Goal: Navigation & Orientation: Find specific page/section

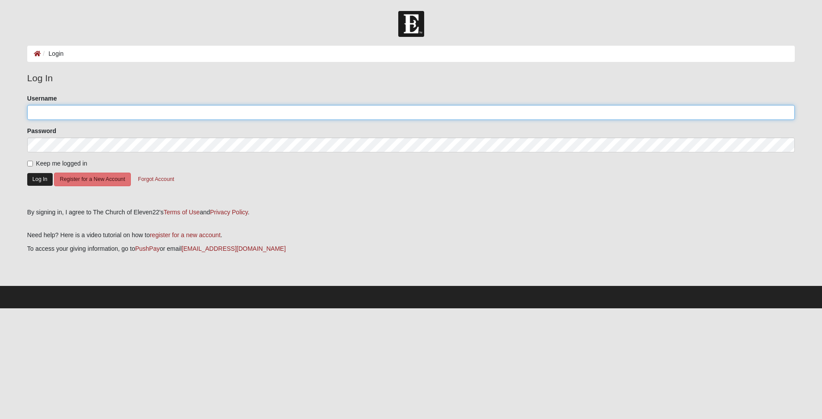
type input "alhb1017"
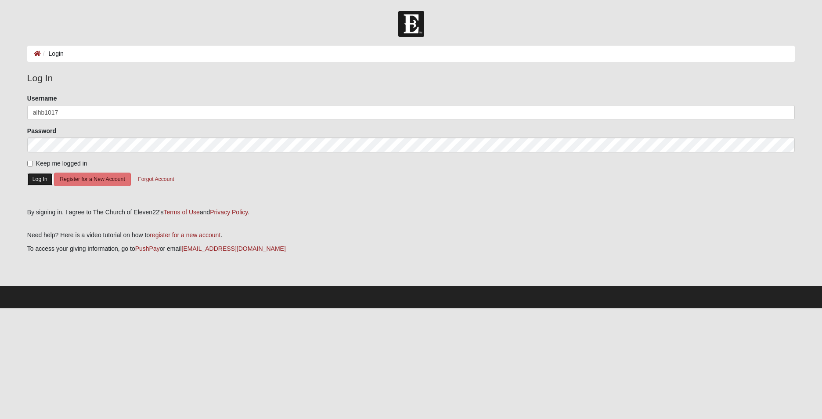
click at [44, 183] on button "Log In" at bounding box center [39, 179] width 25 height 13
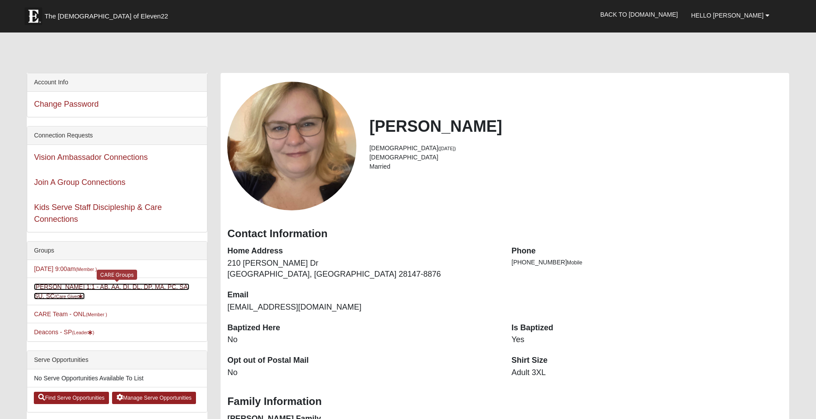
click at [49, 290] on link "Angela Brown 1:1 - AB, AA, DI, DL, DP, MA, PC, SA, SU, SC (Care Giver )" at bounding box center [112, 291] width 156 height 16
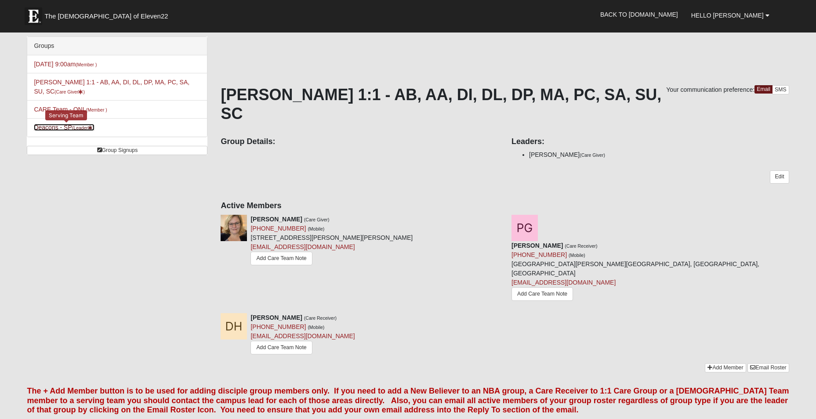
click at [46, 127] on link "Deacons - SP (Leader )" at bounding box center [64, 127] width 60 height 7
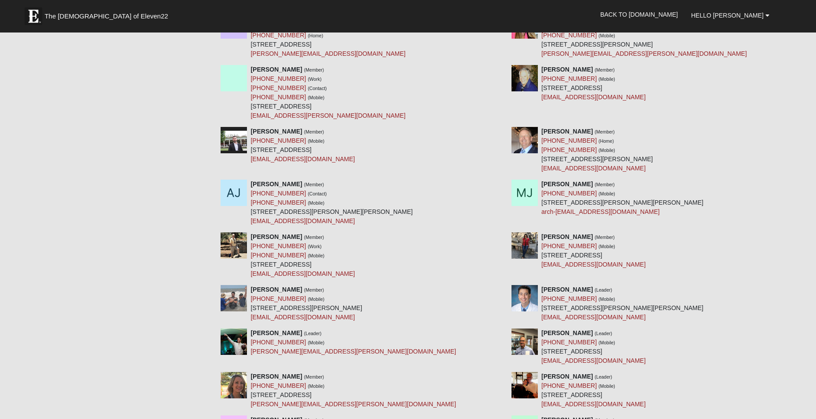
scroll to position [1925, 0]
